Goal: Task Accomplishment & Management: Use online tool/utility

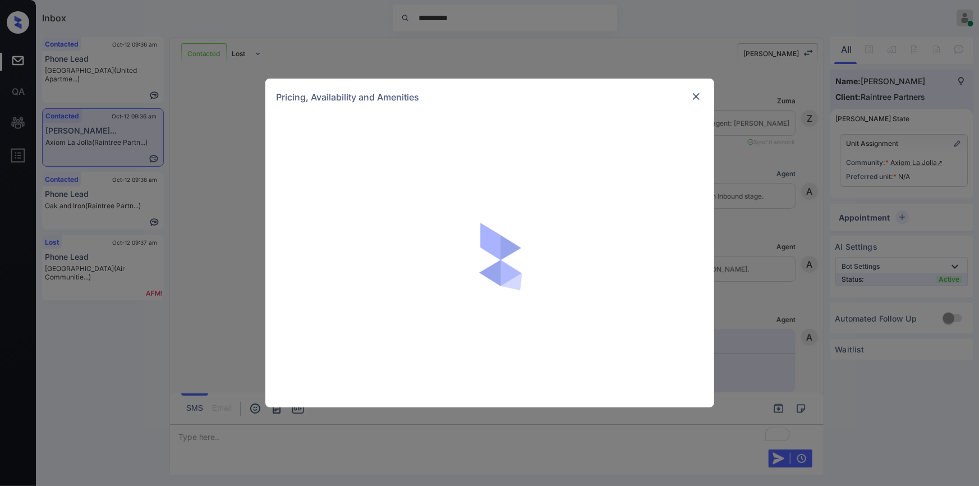
scroll to position [576, 0]
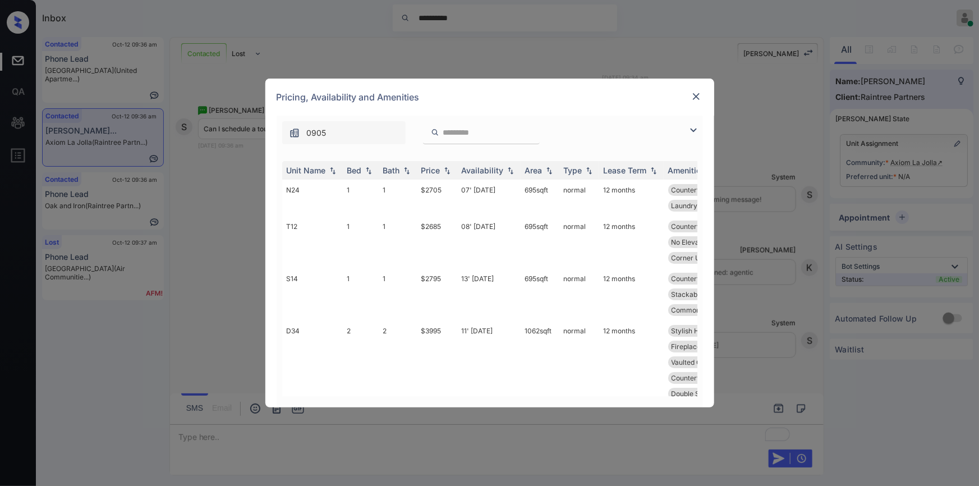
click at [697, 93] on img at bounding box center [696, 96] width 11 height 11
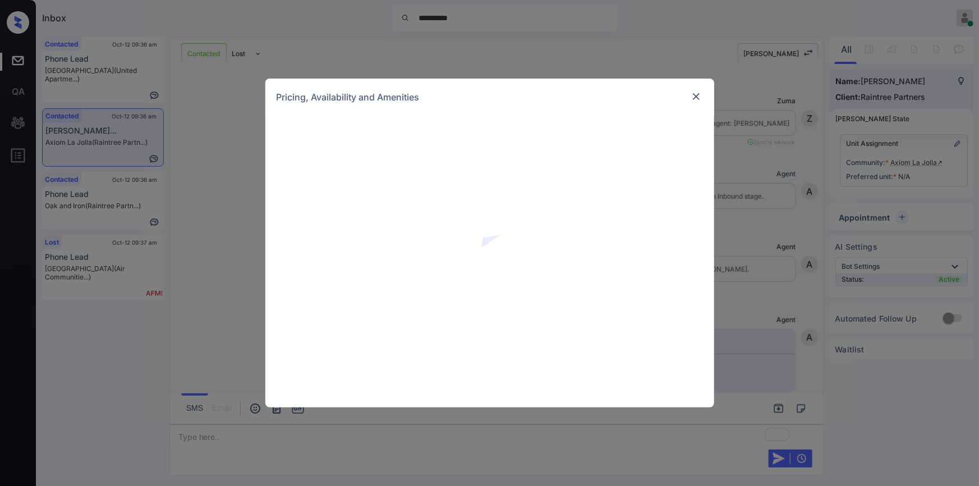
scroll to position [576, 0]
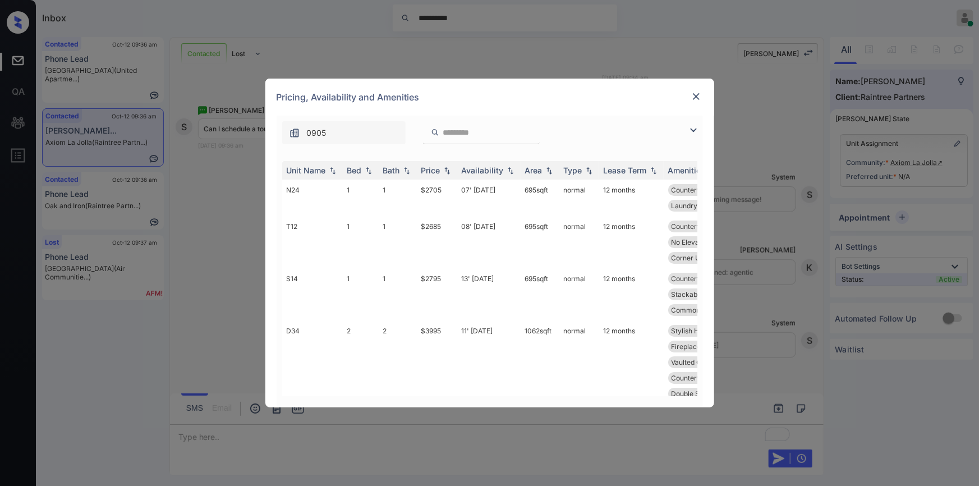
click at [692, 131] on img at bounding box center [693, 129] width 13 height 13
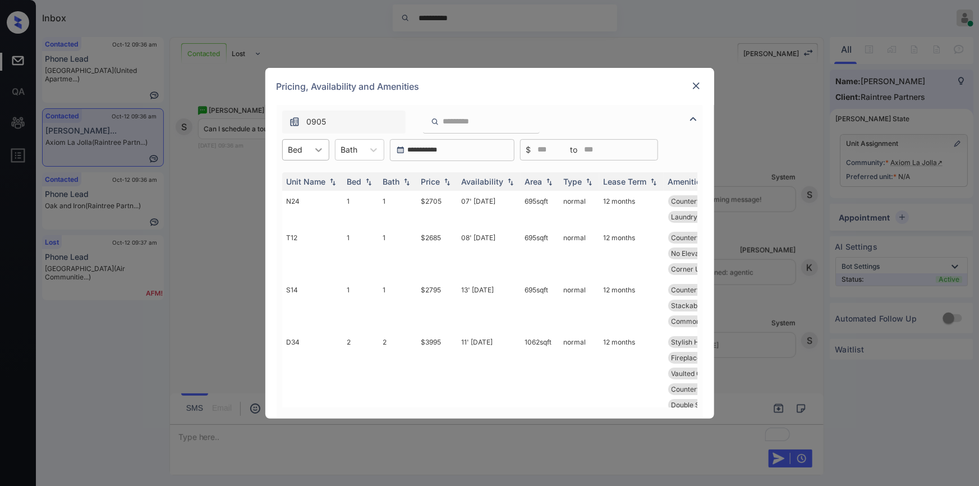
click at [312, 151] on div at bounding box center [319, 150] width 20 height 20
click at [296, 200] on div "2" at bounding box center [305, 197] width 47 height 20
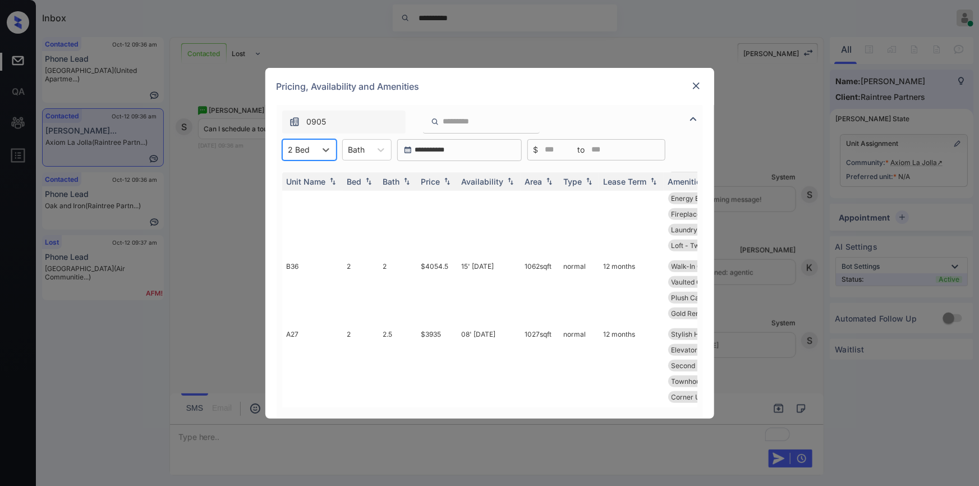
scroll to position [0, 0]
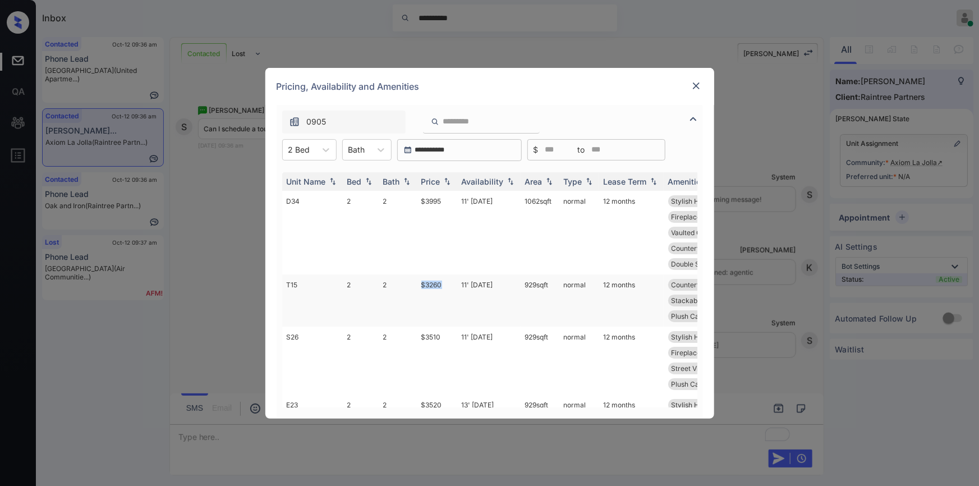
drag, startPoint x: 418, startPoint y: 282, endPoint x: 448, endPoint y: 286, distance: 29.4
click at [448, 286] on td "$3260" at bounding box center [437, 300] width 40 height 52
copy td "$3260"
click at [434, 282] on td "$3260" at bounding box center [437, 300] width 40 height 52
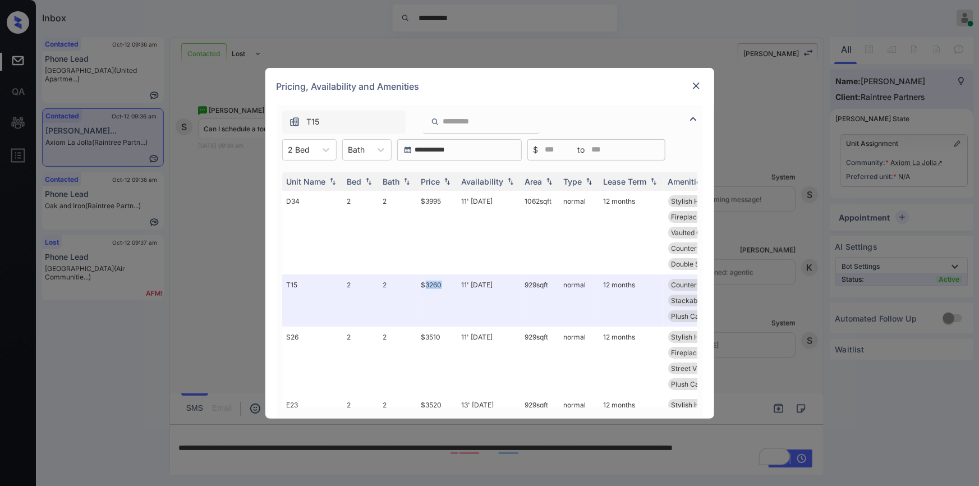
click at [696, 81] on img at bounding box center [696, 85] width 11 height 11
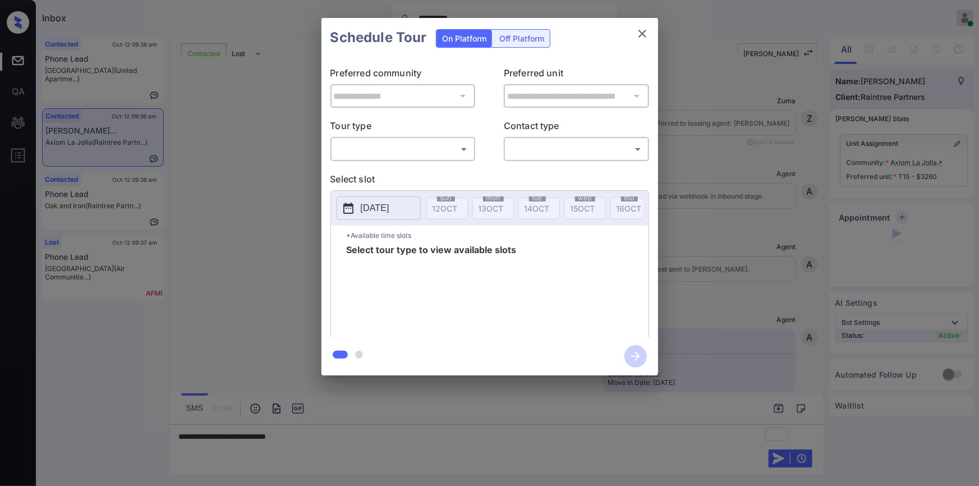
scroll to position [648, 0]
click at [381, 146] on body "**********" at bounding box center [489, 243] width 979 height 486
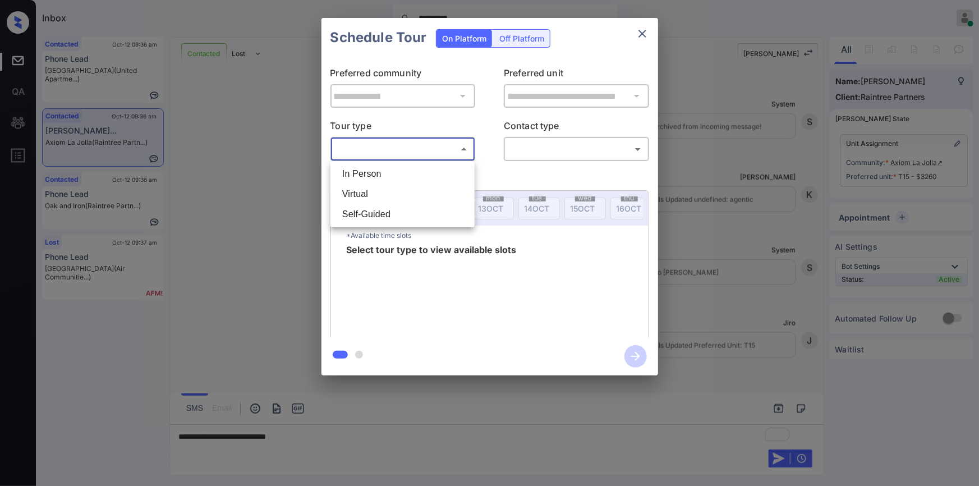
click at [638, 39] on div at bounding box center [489, 243] width 979 height 486
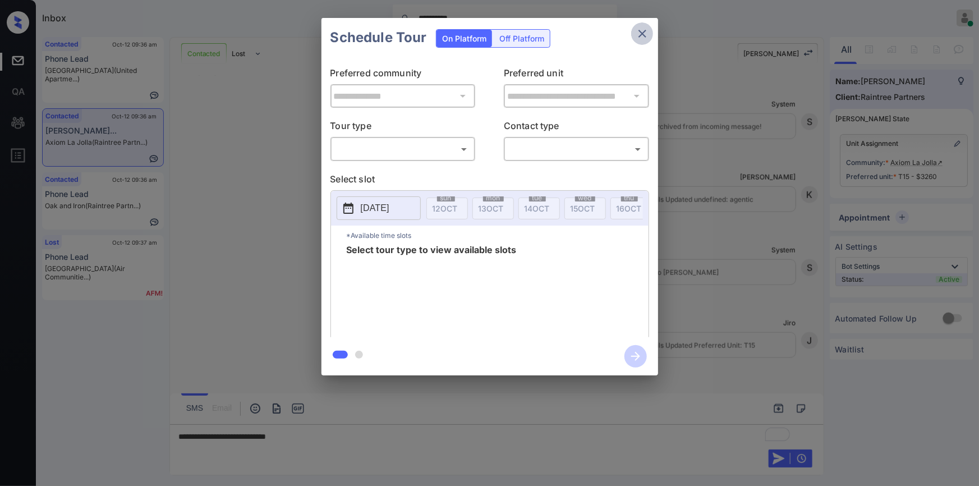
click at [638, 31] on icon "close" at bounding box center [642, 33] width 13 height 13
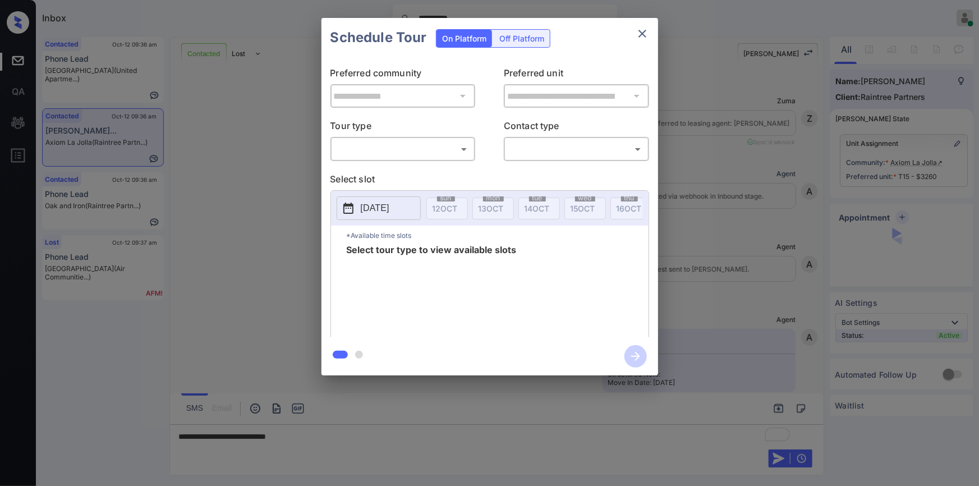
scroll to position [648, 0]
click at [392, 153] on body "**********" at bounding box center [489, 243] width 979 height 486
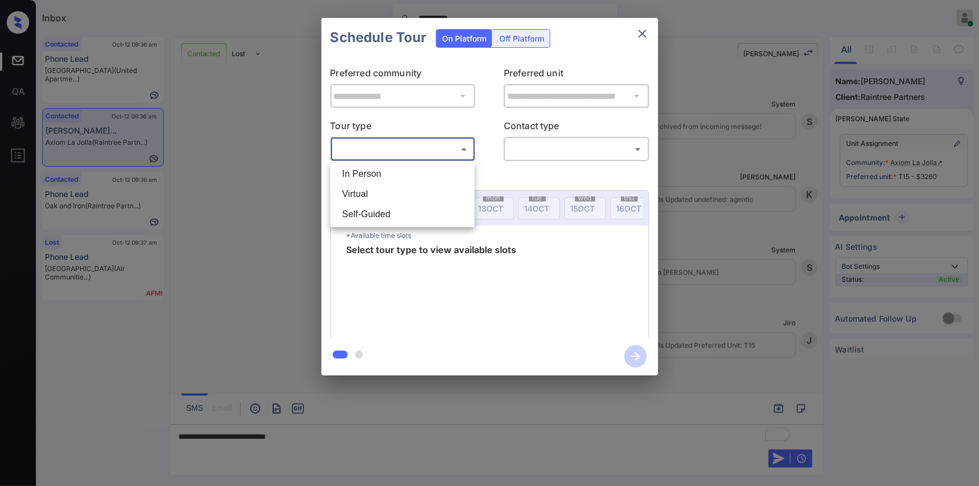
click at [375, 177] on li "In Person" at bounding box center [402, 174] width 139 height 20
type input "********"
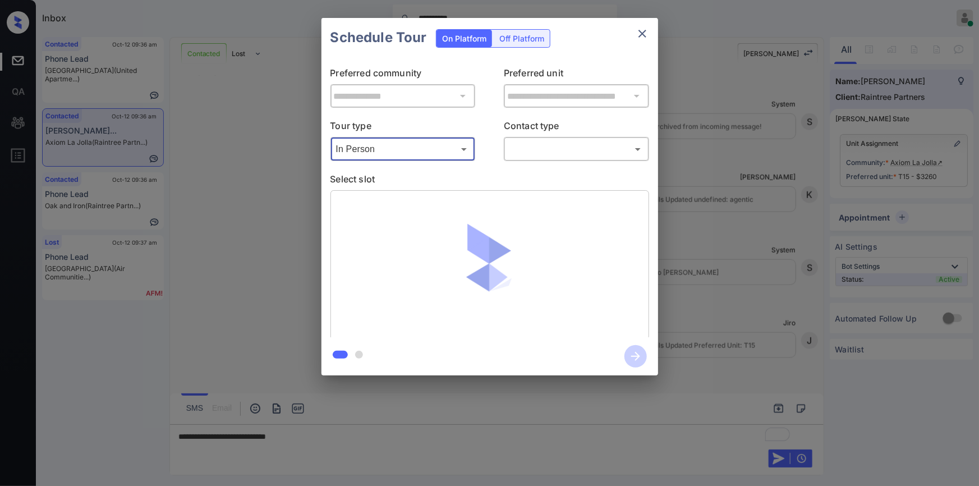
click at [549, 151] on body "**********" at bounding box center [489, 243] width 979 height 486
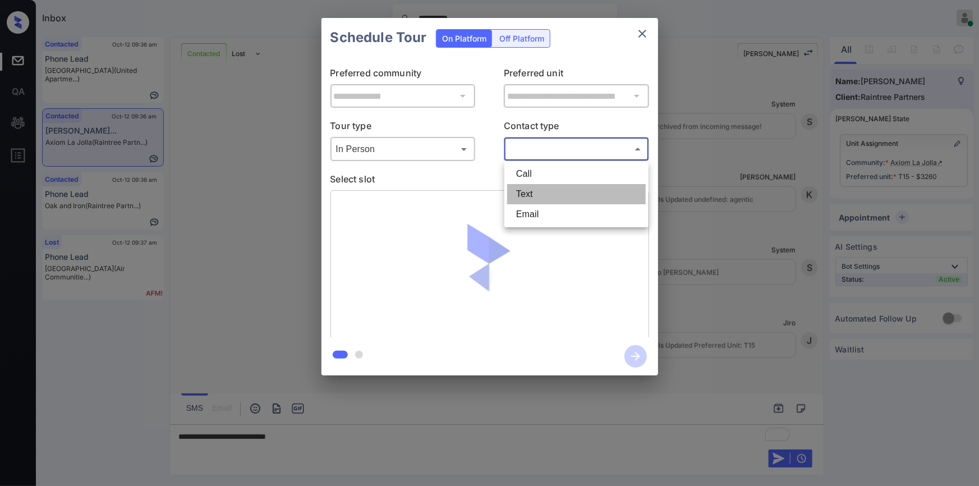
click at [528, 194] on li "Text" at bounding box center [576, 194] width 139 height 20
type input "****"
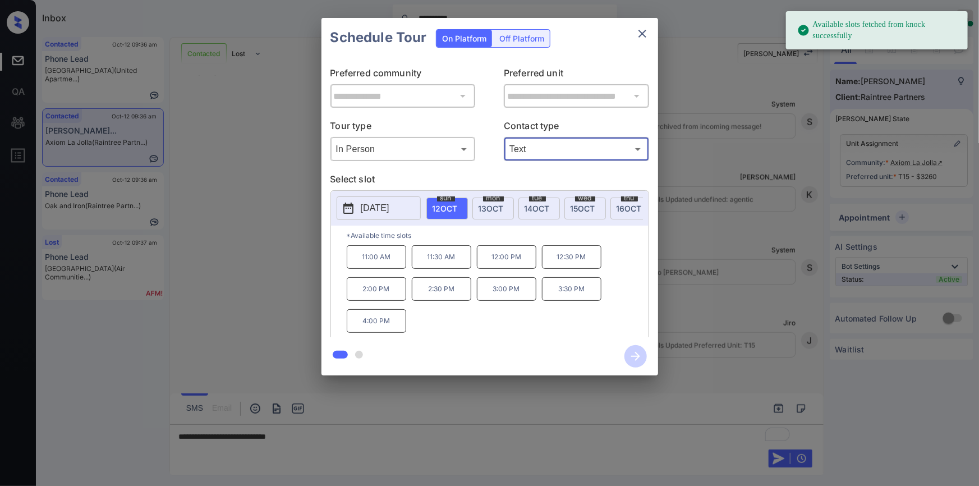
click at [389, 213] on p "[DATE]" at bounding box center [375, 207] width 29 height 13
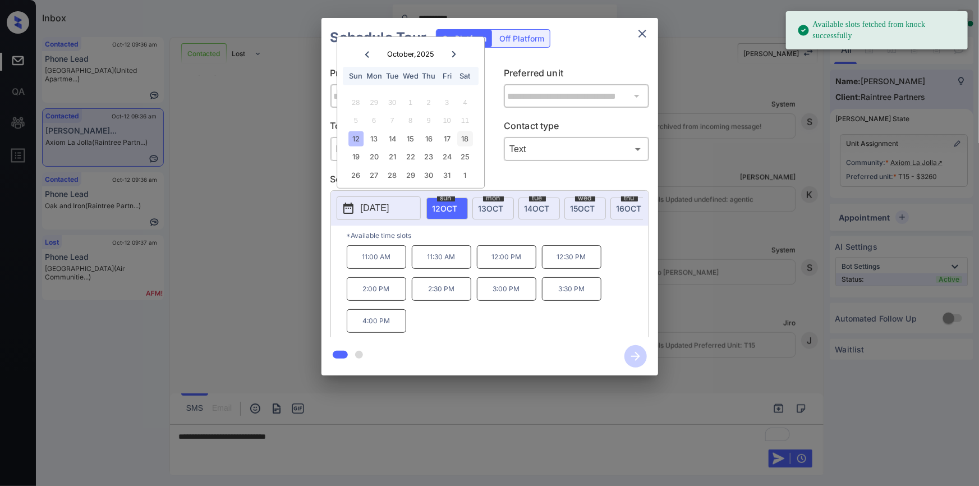
click at [466, 136] on div "18" at bounding box center [465, 138] width 15 height 15
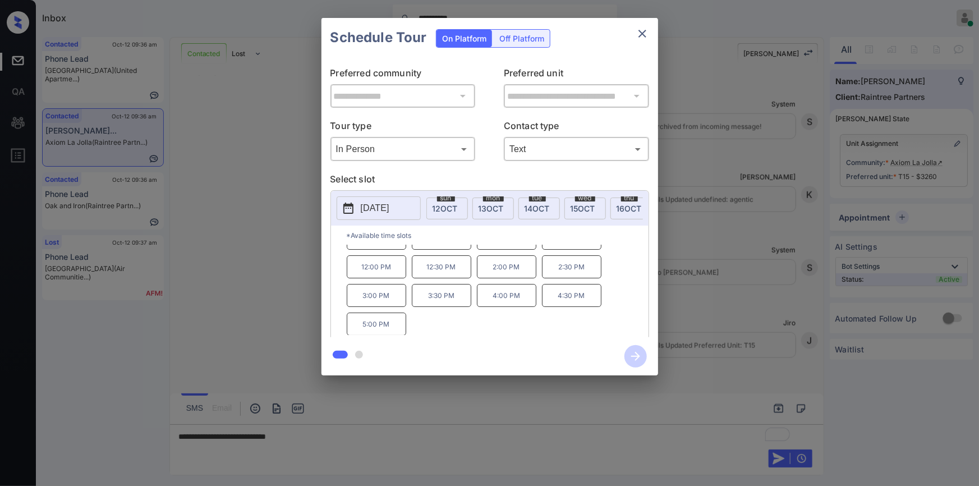
scroll to position [0, 0]
click at [199, 294] on div "**********" at bounding box center [489, 196] width 979 height 393
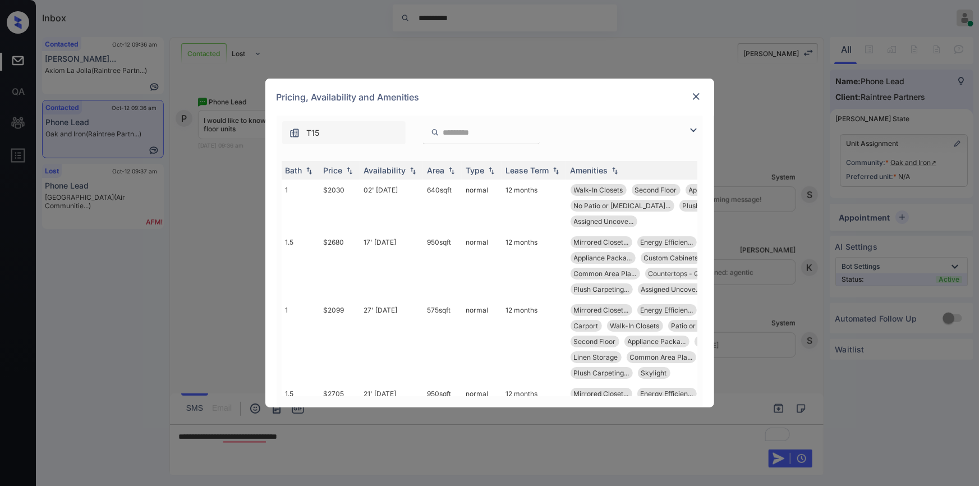
scroll to position [0, 178]
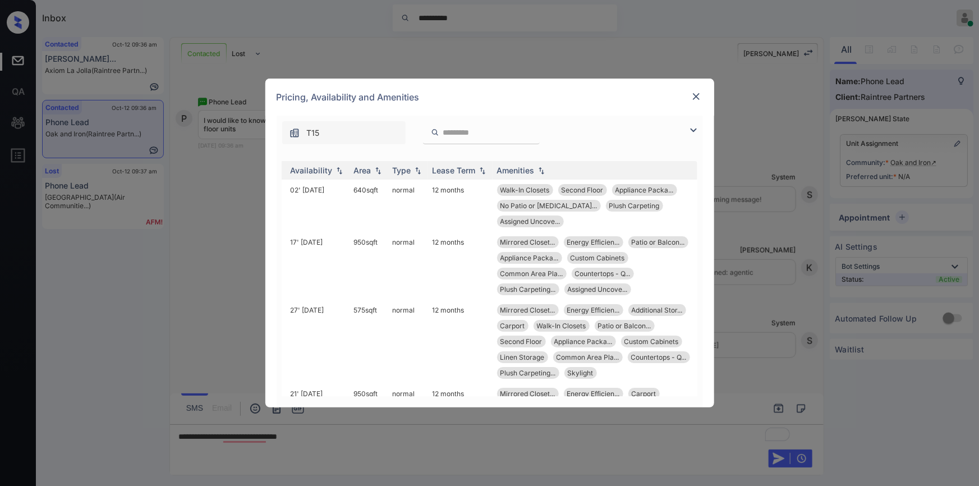
click at [698, 90] on div at bounding box center [695, 96] width 13 height 13
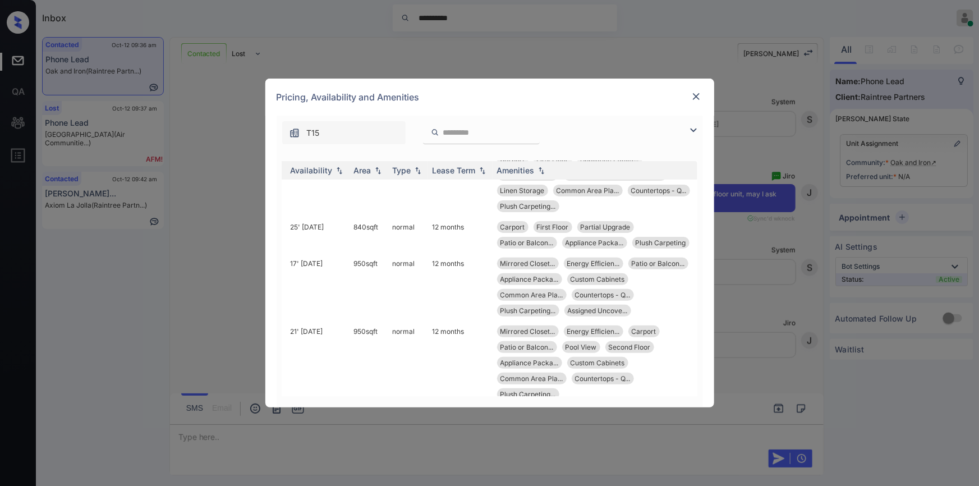
scroll to position [182, 0]
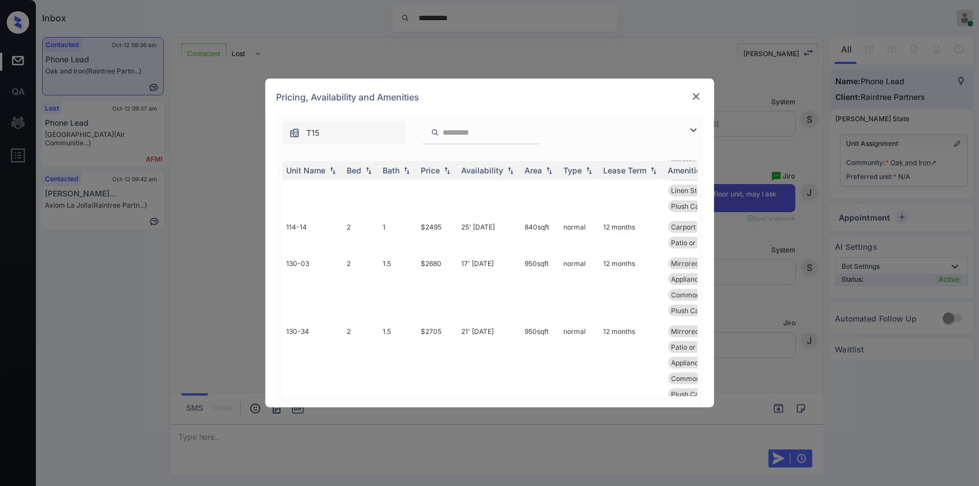
click at [693, 94] on img at bounding box center [696, 96] width 11 height 11
